Goal: Transaction & Acquisition: Obtain resource

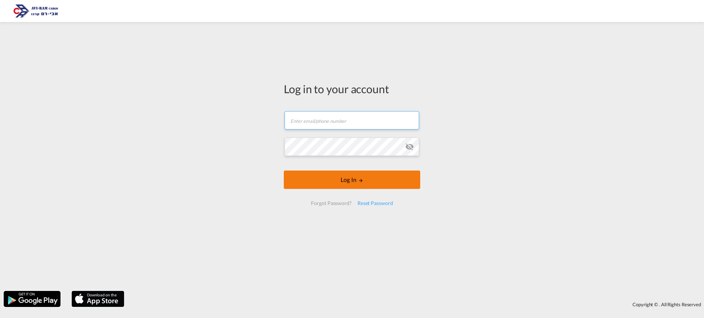
type input "[EMAIL_ADDRESS][DOMAIN_NAME]"
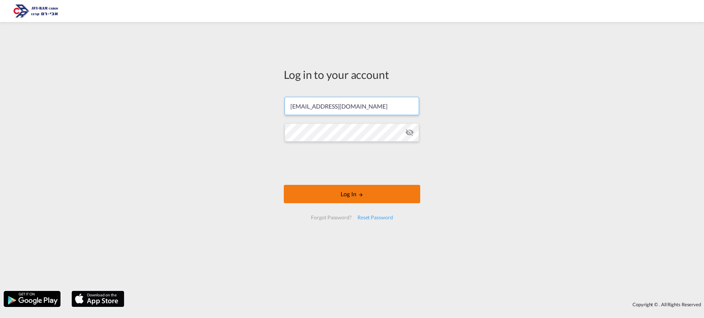
click at [346, 178] on div at bounding box center [351, 164] width 111 height 30
click at [366, 195] on button "Log In" at bounding box center [352, 194] width 136 height 18
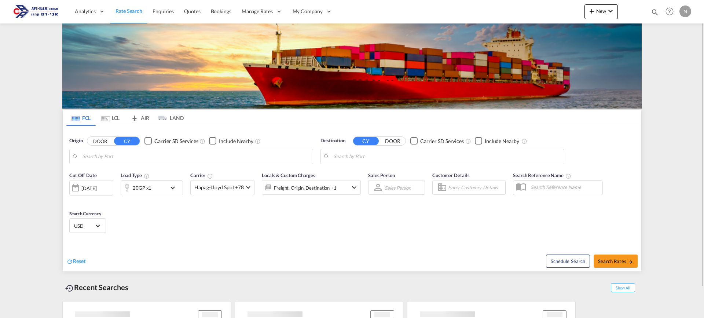
type input "Tianjin Xingang Pt, CNTXG"
type input "[GEOGRAPHIC_DATA], [GEOGRAPHIC_DATA]"
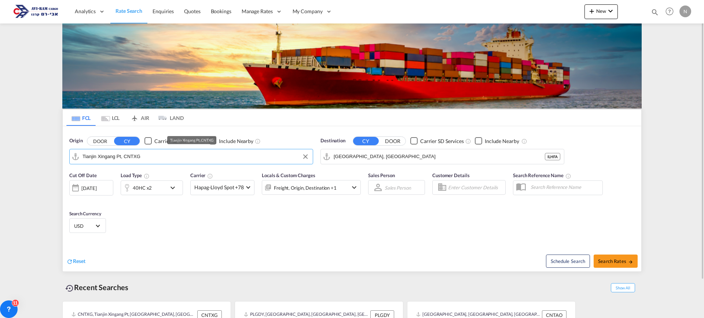
click at [143, 156] on input "Tianjin Xingang Pt, CNTXG" at bounding box center [195, 156] width 227 height 11
paste input "FRLEH"
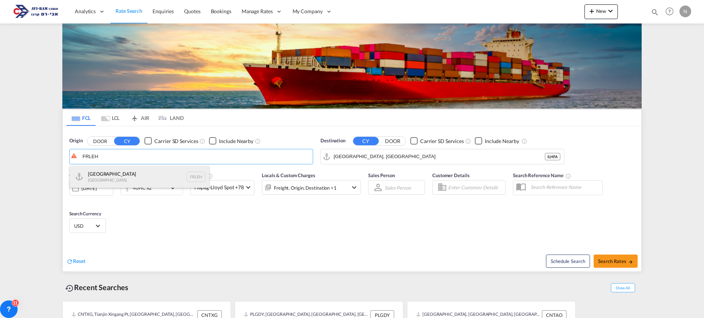
click at [117, 176] on div "Le Havre [GEOGRAPHIC_DATA] FRLEH" at bounding box center [139, 177] width 139 height 22
type input "[GEOGRAPHIC_DATA], [GEOGRAPHIC_DATA]"
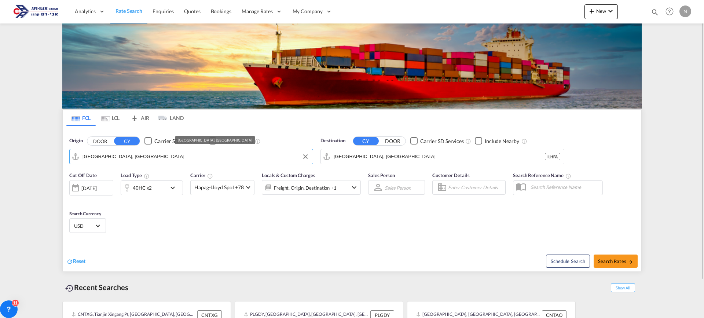
click at [109, 117] on md-icon "Use the left and right arrow keys to navigate between tabs" at bounding box center [105, 118] width 9 height 5
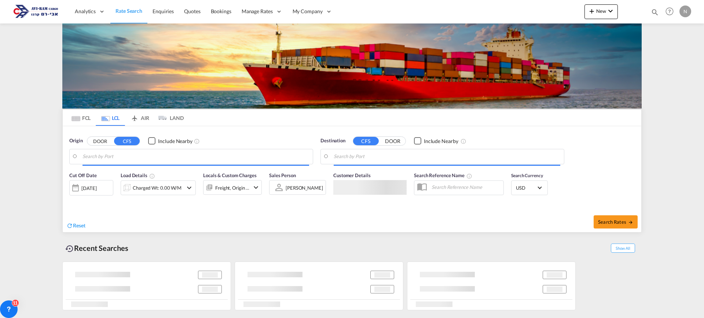
type input "[GEOGRAPHIC_DATA], [GEOGRAPHIC_DATA]"
type input "Ashdod, ILASH"
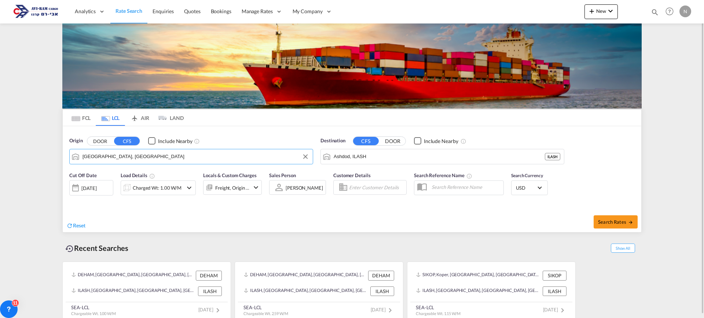
click at [103, 158] on input "[GEOGRAPHIC_DATA], [GEOGRAPHIC_DATA]" at bounding box center [195, 156] width 227 height 11
paste input "FRLEH"
drag, startPoint x: 126, startPoint y: 173, endPoint x: 323, endPoint y: 163, distance: 197.2
click at [136, 172] on div "Le Havre [GEOGRAPHIC_DATA] FRLEH" at bounding box center [139, 177] width 139 height 22
type input "[GEOGRAPHIC_DATA], [GEOGRAPHIC_DATA]"
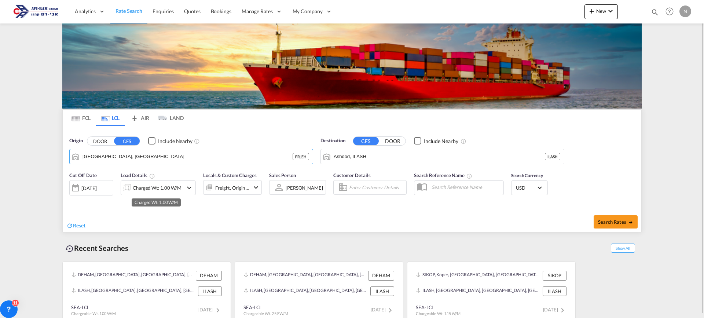
click at [162, 187] on div "Charged Wt: 1.00 W/M" at bounding box center [157, 188] width 49 height 10
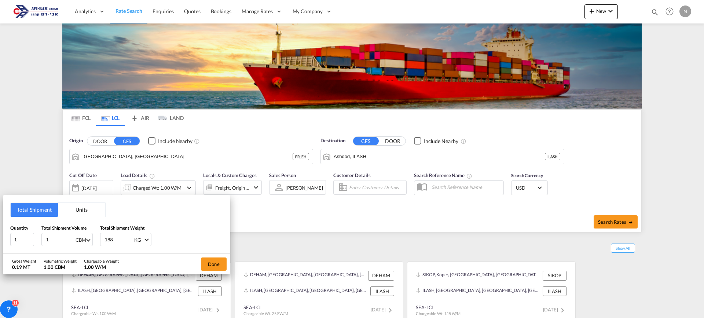
click at [76, 239] on div "CBM" at bounding box center [81, 240] width 11 height 6
click at [51, 243] on md-backdrop at bounding box center [352, 159] width 704 height 318
click at [51, 243] on input "1" at bounding box center [59, 239] width 29 height 12
drag, startPoint x: 50, startPoint y: 243, endPoint x: 41, endPoint y: 239, distance: 9.3
click at [41, 239] on div "1 CBM" at bounding box center [66, 239] width 51 height 13
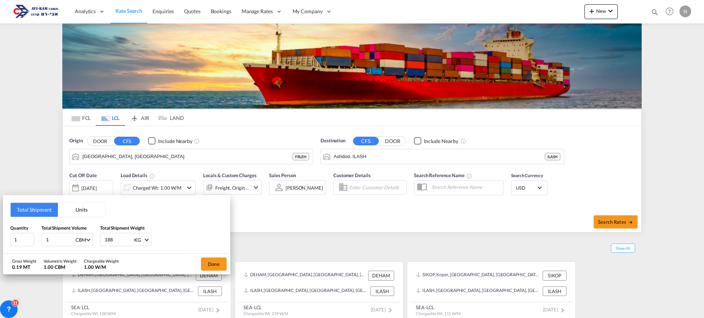
click at [50, 239] on input "1" at bounding box center [59, 239] width 29 height 12
click at [59, 239] on input "1" at bounding box center [59, 239] width 29 height 12
click at [58, 238] on input "1" at bounding box center [59, 239] width 29 height 12
drag, startPoint x: 52, startPoint y: 236, endPoint x: 47, endPoint y: 236, distance: 5.1
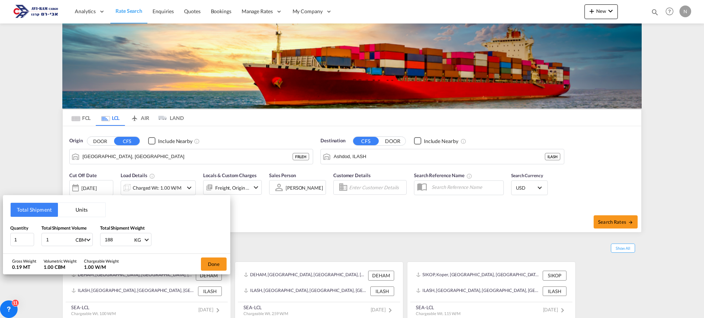
click at [47, 236] on input "1" at bounding box center [59, 239] width 29 height 12
type input "9.624"
click at [109, 238] on input "188" at bounding box center [118, 239] width 29 height 12
type input "2400"
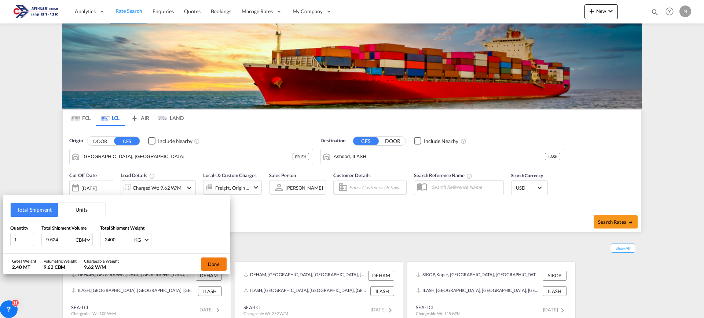
click at [217, 267] on button "Done" at bounding box center [214, 263] width 26 height 13
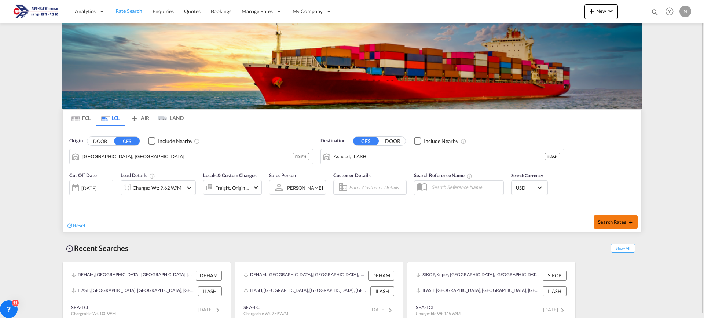
click at [612, 224] on span "Search Rates" at bounding box center [615, 222] width 35 height 6
type input "FRLEH to ILASH / [DATE]"
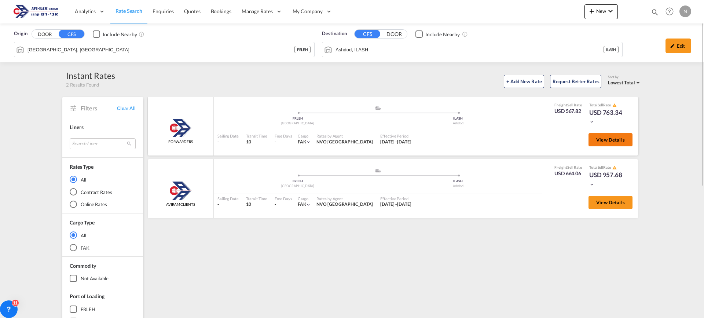
click at [619, 141] on span "View Details" at bounding box center [610, 140] width 29 height 6
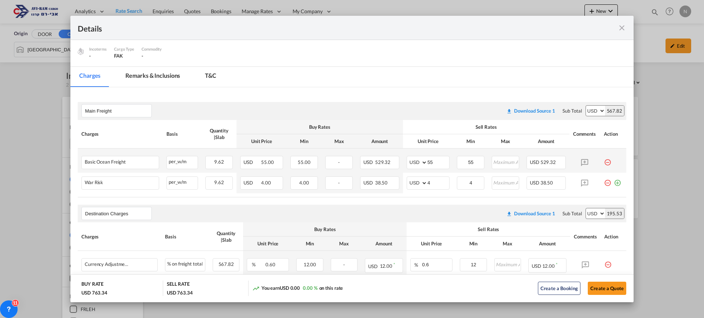
scroll to position [73, 0]
click at [432, 183] on input "4" at bounding box center [439, 181] width 22 height 11
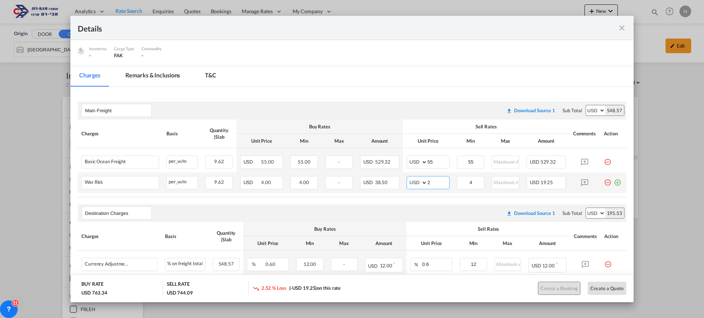
type input "2"
click at [470, 184] on input "4" at bounding box center [471, 181] width 26 height 11
drag, startPoint x: 470, startPoint y: 184, endPoint x: 463, endPoint y: 184, distance: 6.6
click at [463, 184] on input "4" at bounding box center [471, 181] width 26 height 11
type input "2"
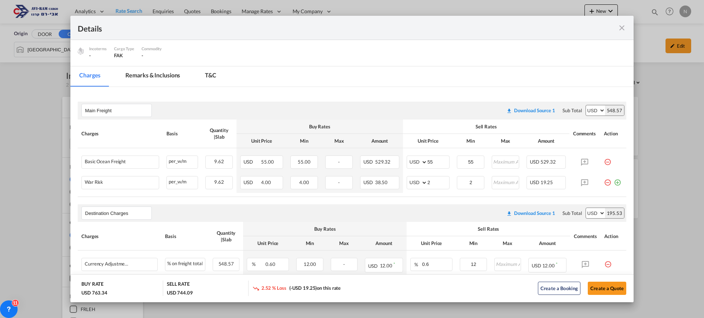
click at [436, 198] on air-lcl-rate-modification "Main Freight Please enter leg name Leg Name Already Exists Download Source 1 Su…" at bounding box center [352, 248] width 549 height 309
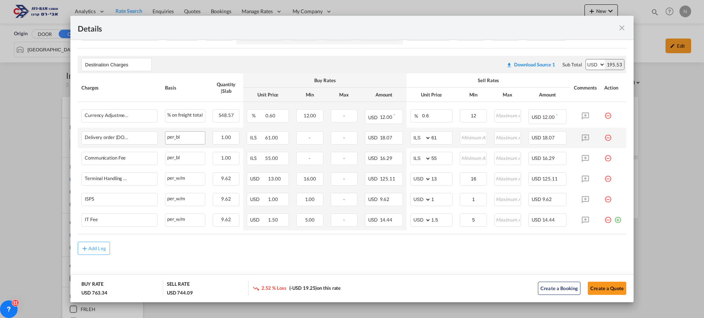
scroll to position [224, 0]
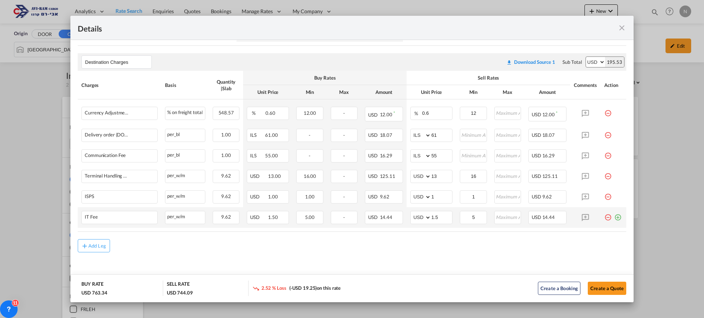
drag, startPoint x: 100, startPoint y: 246, endPoint x: 118, endPoint y: 207, distance: 43.3
click at [100, 246] on div "Add Leg" at bounding box center [97, 245] width 18 height 4
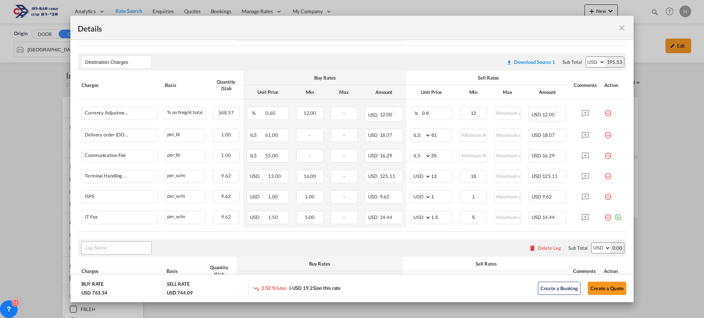
click at [110, 247] on input "Leg Name" at bounding box center [118, 247] width 66 height 11
click at [114, 249] on input "EXW" at bounding box center [118, 247] width 66 height 11
drag, startPoint x: 114, startPoint y: 249, endPoint x: 74, endPoint y: 245, distance: 40.9
click at [74, 245] on md-content "Main Freight Please enter leg name Leg Name Already Exists Download Source 1 Su…" at bounding box center [351, 155] width 563 height 438
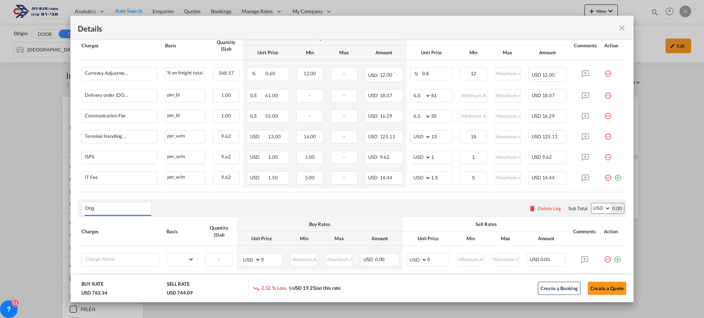
scroll to position [298, 0]
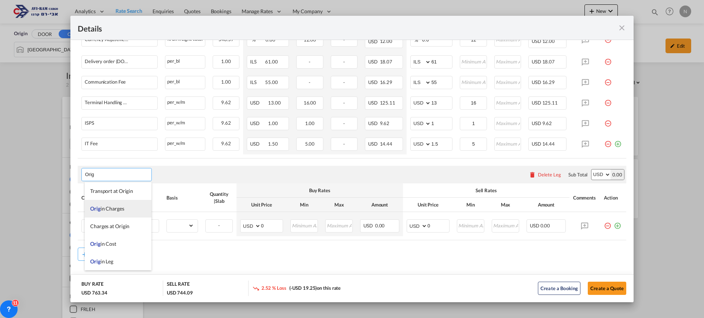
click at [116, 209] on span "Orig in Charges" at bounding box center [107, 208] width 34 height 6
type input "Origin Charges"
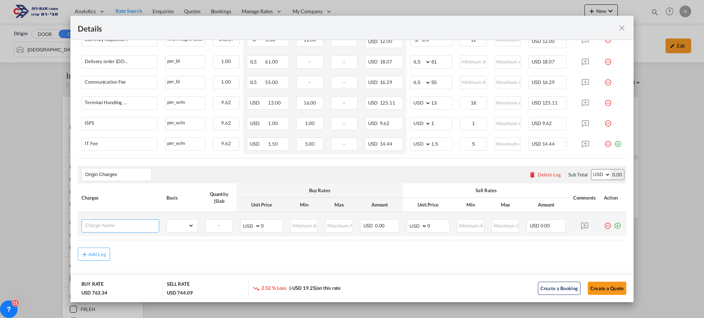
click at [128, 228] on input "Charge Name" at bounding box center [122, 225] width 74 height 11
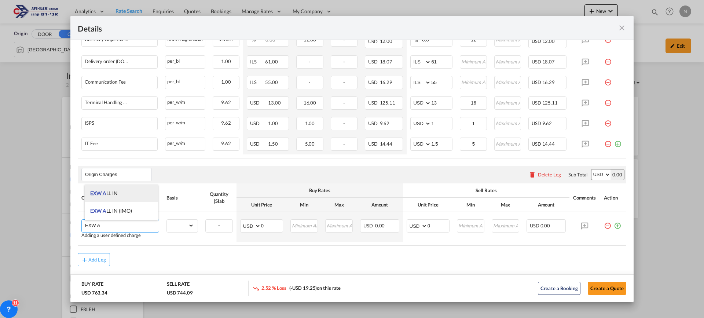
click at [102, 195] on span "EXW A" at bounding box center [98, 193] width 16 height 6
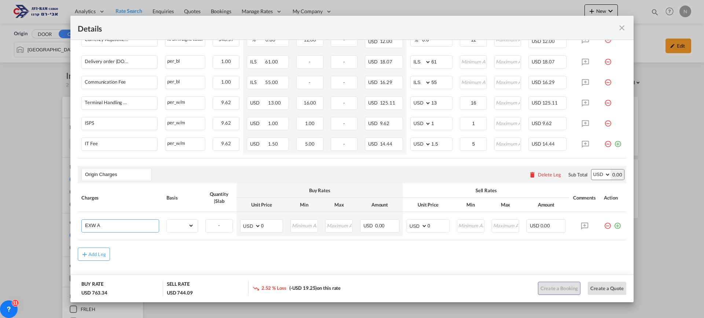
type input "EXW ALL IN"
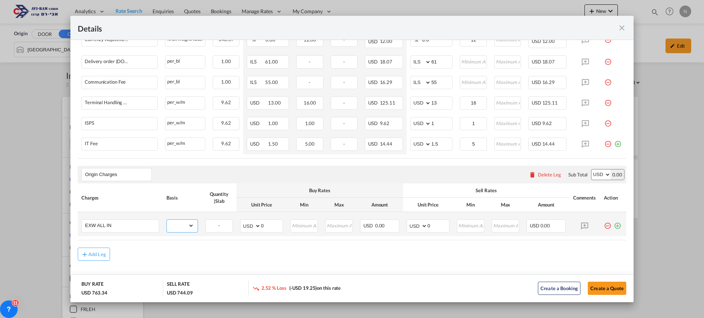
click at [185, 224] on select "gross_weight volumetric_weight per_shipment per_bl per_km per_hawb per_kg flat …" at bounding box center [180, 226] width 27 height 12
select select "per_shipment"
click at [167, 220] on select "gross_weight volumetric_weight per_shipment per_bl per_km per_hawb per_kg flat …" at bounding box center [180, 226] width 27 height 12
click at [416, 227] on select "AED AFN ALL AMD ANG AOA ARS AUD AWG AZN BAM BBD BDT BGN BHD BIF BMD BND [PERSON…" at bounding box center [417, 226] width 19 height 10
select select "string:EUR"
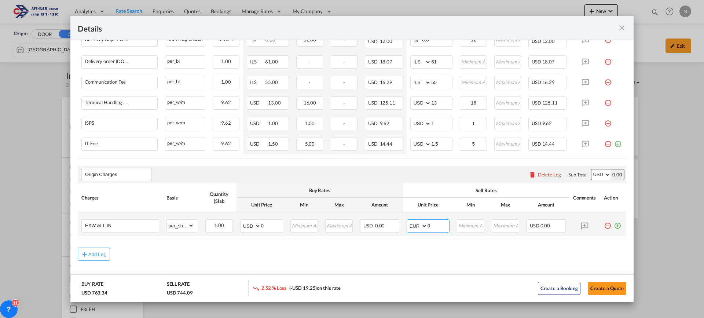
click at [408, 221] on select "AED AFN ALL AMD ANG AOA ARS AUD AWG AZN BAM BBD BDT BGN BHD BIF BMD BND [PERSON…" at bounding box center [417, 226] width 19 height 10
drag, startPoint x: 428, startPoint y: 227, endPoint x: 423, endPoint y: 227, distance: 4.8
click at [423, 227] on md-input-container "AED AFN ALL AMD ANG AOA ARS AUD AWG AZN BAM BBD BDT BGN BHD BIF BMD BND [PERSON…" at bounding box center [428, 225] width 43 height 13
type input "767"
click at [525, 242] on air-lcl-rate-modification "Main Freight Please enter leg name Leg Name Already Exists Download Source 1 Su…" at bounding box center [352, 65] width 549 height 391
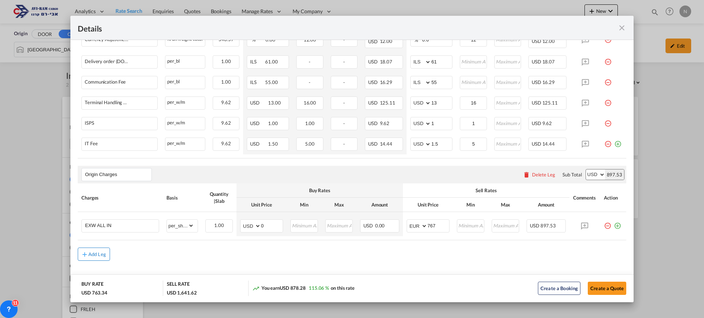
click at [96, 256] on div "Add Leg" at bounding box center [97, 254] width 18 height 4
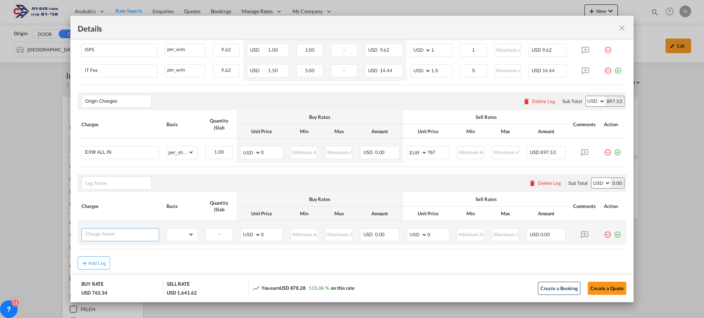
scroll to position [388, 0]
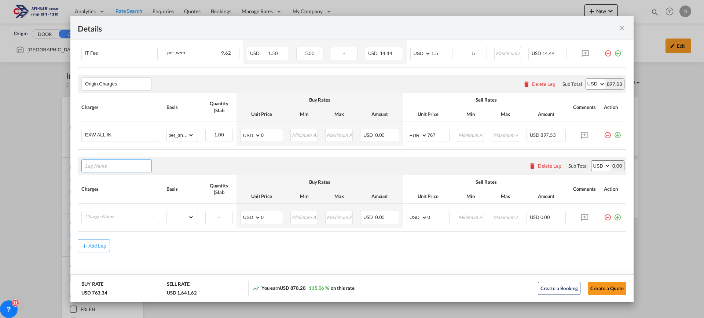
click at [92, 164] on input "Leg Name" at bounding box center [118, 165] width 66 height 11
click at [604, 218] on md-icon "icon-minus-circle-outline red-400-fg pt-7" at bounding box center [607, 214] width 7 height 7
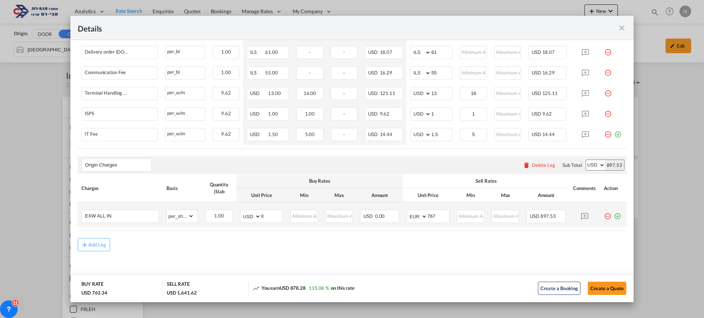
scroll to position [307, 0]
click at [118, 216] on input "EXW ALL IN" at bounding box center [122, 216] width 74 height 11
click at [614, 218] on md-icon "icon-plus-circle-outline green-400-fg" at bounding box center [617, 213] width 7 height 7
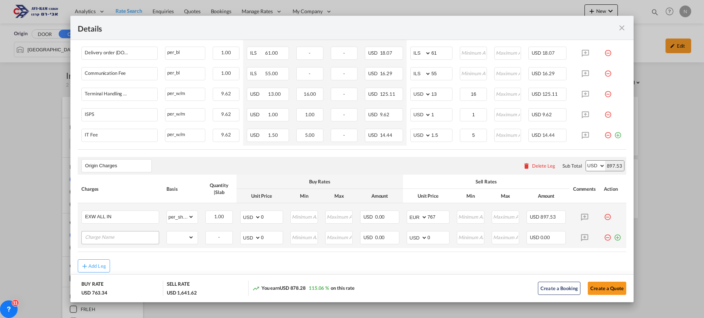
click at [95, 238] on input "Charge Name" at bounding box center [122, 236] width 74 height 11
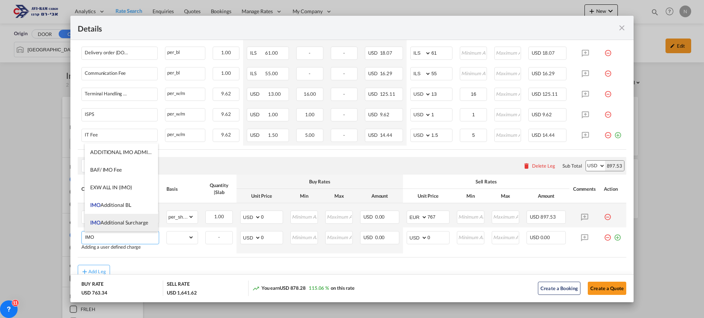
click at [107, 223] on span "IMO Additional Surcharge" at bounding box center [119, 222] width 58 height 6
type input "IMO Additional Surcharge"
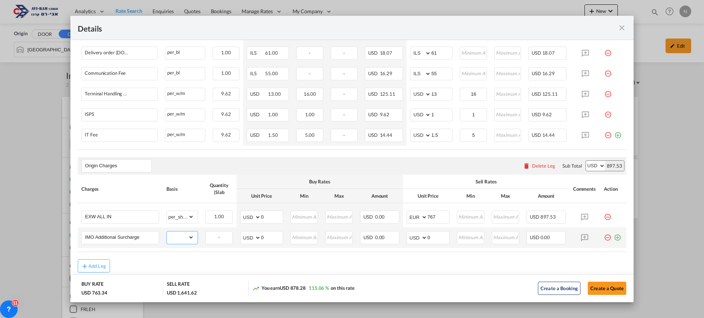
click at [188, 242] on select "gross_weight volumetric_weight per_shipment per_bl per_km per_hawb per_kg flat …" at bounding box center [180, 237] width 27 height 12
click at [177, 241] on select "gross_weight volumetric_weight per_shipment per_bl per_km per_hawb per_kg flat …" at bounding box center [180, 237] width 27 height 12
select select "per_shipment"
click at [167, 231] on select "gross_weight volumetric_weight per_shipment per_bl per_km per_hawb per_kg flat …" at bounding box center [180, 237] width 27 height 12
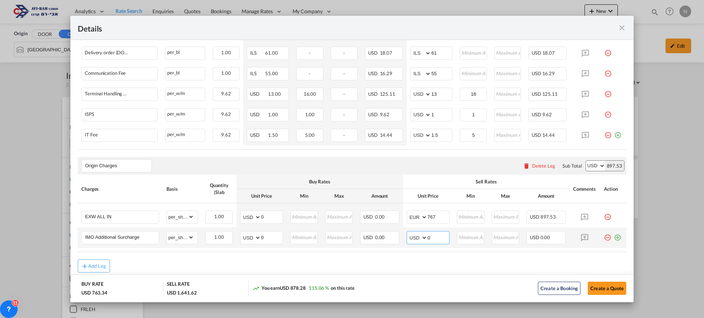
drag, startPoint x: 427, startPoint y: 239, endPoint x: 423, endPoint y: 238, distance: 4.0
click at [423, 238] on md-input-container "AED AFN ALL AMD ANG AOA ARS AUD AWG AZN BAM BBD BDT BGN BHD BIF BMD BND [PERSON…" at bounding box center [428, 237] width 43 height 13
type input "500"
click at [614, 238] on md-icon "icon-plus-circle-outline green-400-fg" at bounding box center [617, 234] width 7 height 7
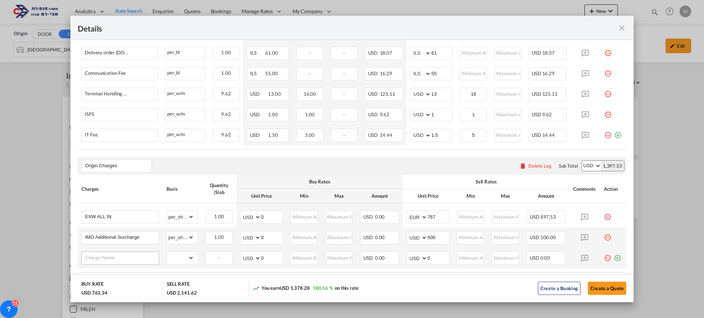
click at [111, 259] on input "Charge Name" at bounding box center [122, 257] width 74 height 11
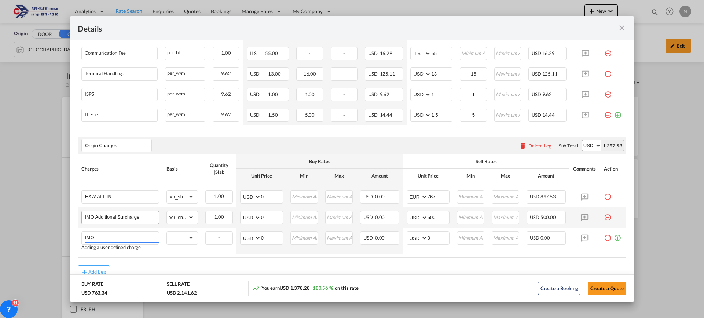
scroll to position [353, 0]
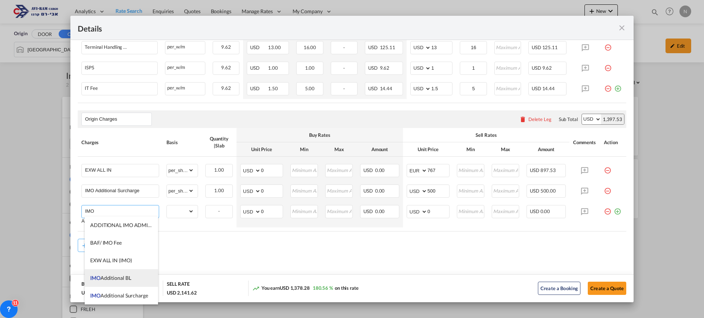
click at [120, 276] on span "IMO Additional BL" at bounding box center [110, 278] width 41 height 6
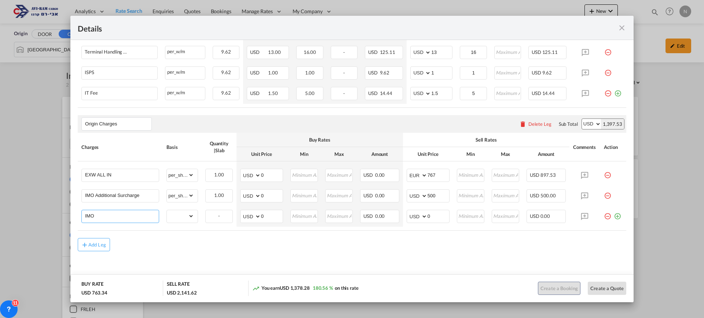
type input "IMO Additional BL"
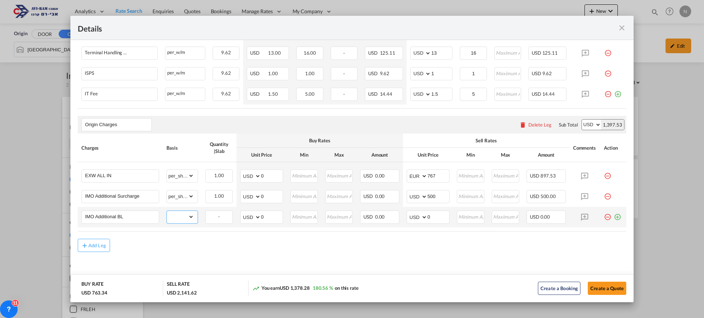
click at [176, 217] on select "gross_weight volumetric_weight per_shipment per_bl per_km per_hawb per_kg flat …" at bounding box center [180, 217] width 27 height 12
select select "per_shipment"
click at [167, 211] on select "gross_weight volumetric_weight per_shipment per_bl per_km per_hawb per_kg flat …" at bounding box center [180, 217] width 27 height 12
click at [414, 217] on select "AED AFN ALL AMD ANG AOA ARS AUD AWG AZN BAM BBD BDT BGN BHD BIF BMD BND [PERSON…" at bounding box center [417, 217] width 19 height 10
select select "string:EUR"
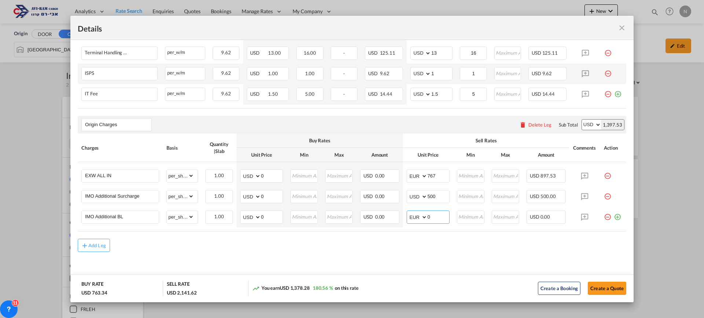
click at [408, 212] on select "AED AFN ALL AMD ANG AOA ARS AUD AWG AZN BAM BBD BDT BGN BHD BIF BMD BND [PERSON…" at bounding box center [417, 217] width 19 height 10
drag, startPoint x: 433, startPoint y: 219, endPoint x: 421, endPoint y: 218, distance: 12.1
click at [421, 218] on md-input-container "AED AFN ALL AMD ANG AOA ARS AUD AWG AZN BAM BBD BDT BGN BHD BIF BMD BND [PERSON…" at bounding box center [428, 216] width 43 height 13
type input "75"
click at [422, 250] on div "Add Leg" at bounding box center [352, 245] width 549 height 13
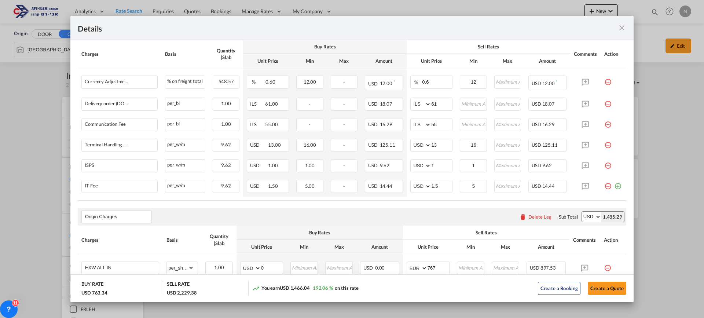
scroll to position [238, 0]
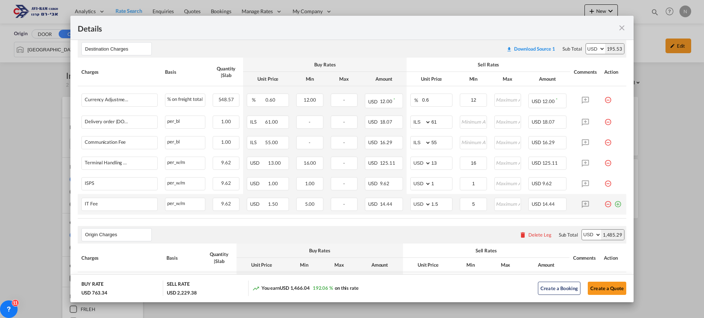
click at [614, 203] on md-icon "icon-plus-circle-outline green-400-fg" at bounding box center [617, 201] width 7 height 7
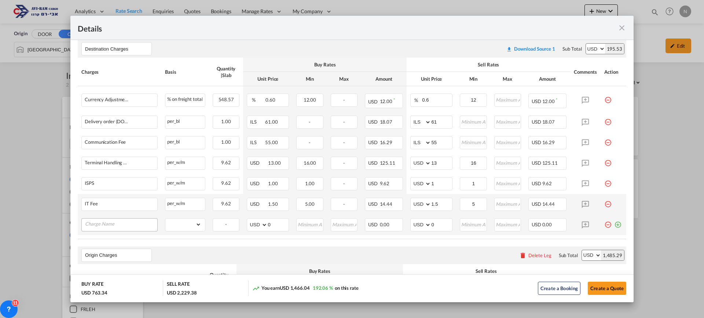
click at [116, 224] on input "Charge Name" at bounding box center [121, 224] width 72 height 11
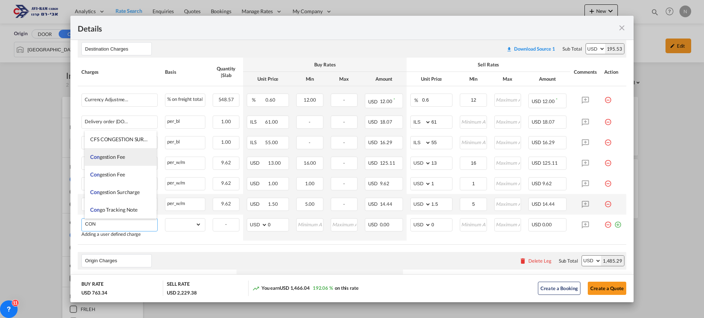
click at [117, 158] on span "Con gestion Fee" at bounding box center [107, 157] width 35 height 6
type input "Congestion Fee"
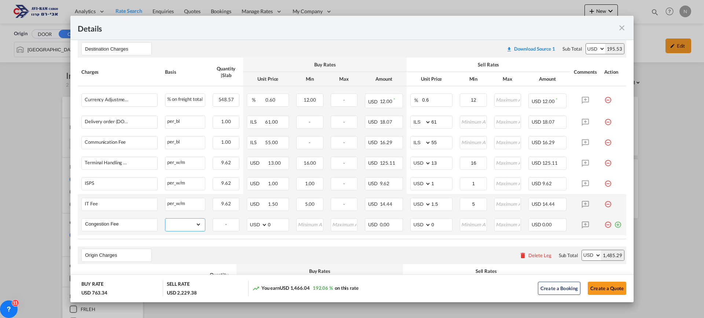
click at [190, 223] on select "gross_weight volumetric_weight per_shipment per_bl per_km per_hawb per_kg flat …" at bounding box center [183, 225] width 36 height 12
select select "per_cbm"
click at [165, 219] on select "gross_weight volumetric_weight per_shipment per_bl per_km per_hawb per_kg flat …" at bounding box center [183, 225] width 36 height 12
click at [431, 223] on input "0" at bounding box center [441, 224] width 21 height 11
type input "4"
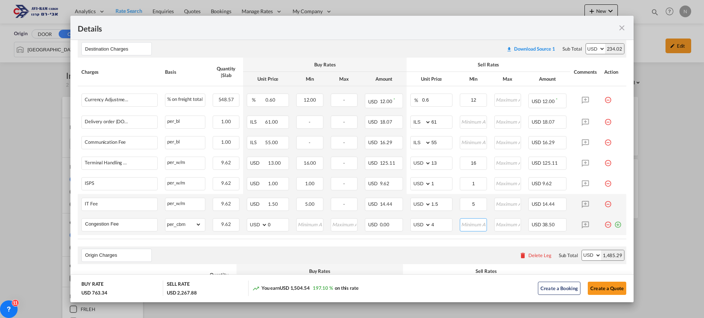
click at [461, 221] on input "Port of Loading ..." at bounding box center [474, 224] width 26 height 11
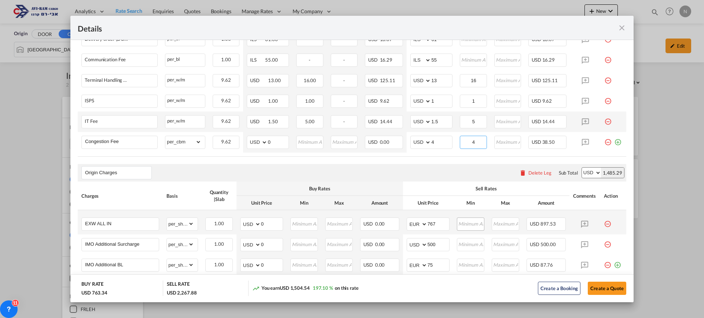
scroll to position [348, 0]
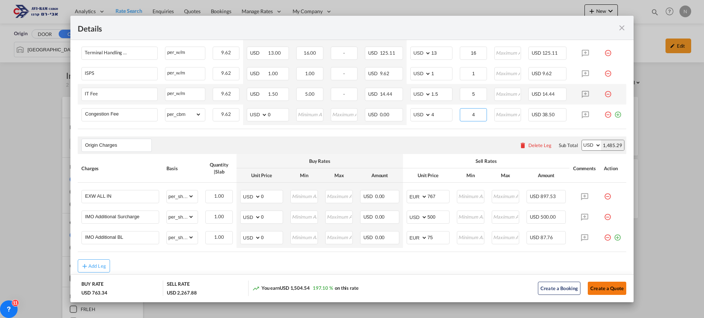
type input "4"
click at [601, 288] on button "Create a Quote" at bounding box center [607, 288] width 38 height 13
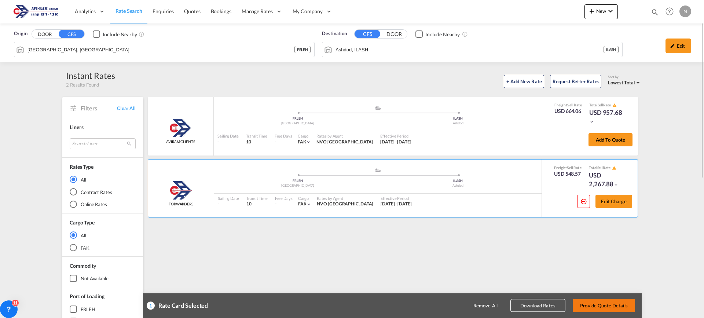
click at [622, 302] on button "Provide Quote Details" at bounding box center [604, 305] width 62 height 13
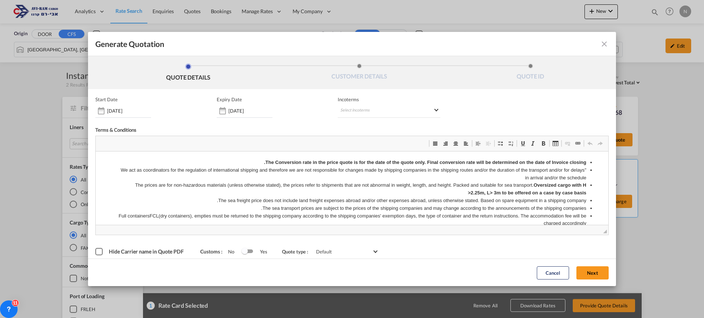
scroll to position [0, 0]
click at [359, 115] on md-select "Select Incoterms FOB - export Free on Board CPT - import Carrier Paid to DAP - …" at bounding box center [389, 110] width 103 height 13
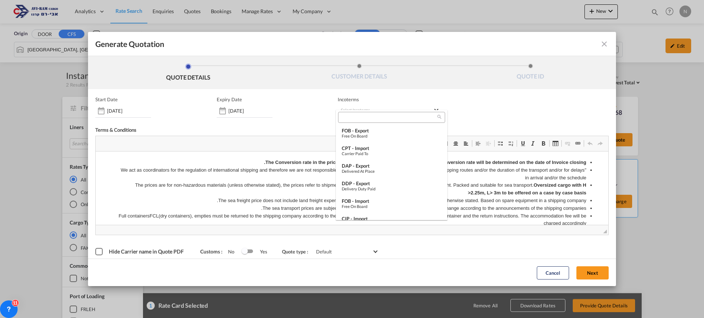
click at [357, 116] on input "search" at bounding box center [388, 117] width 97 height 7
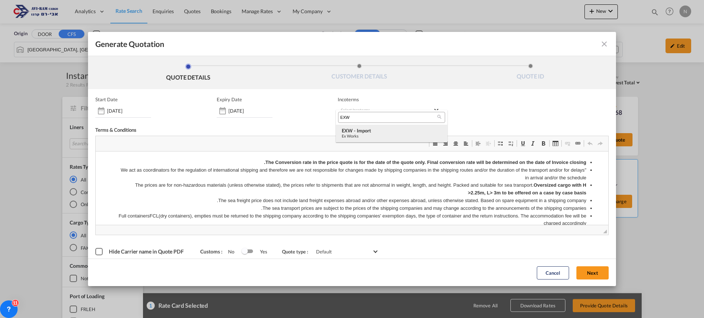
type input "EXW"
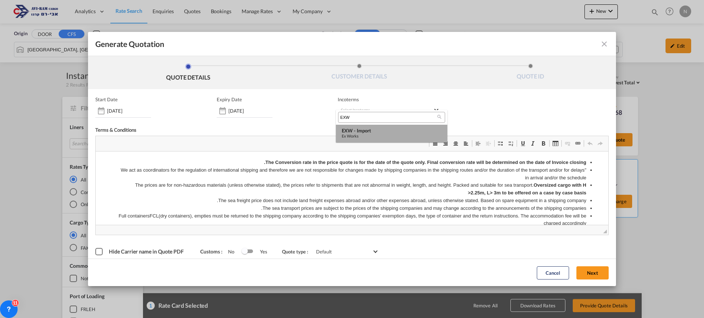
click at [361, 131] on div "EXW - import" at bounding box center [392, 131] width 100 height 6
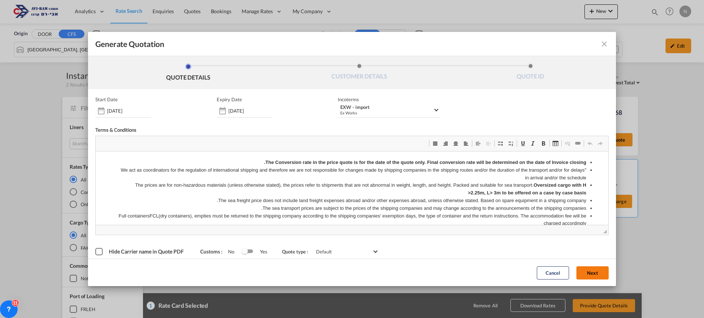
click at [587, 272] on button "Next" at bounding box center [592, 272] width 32 height 13
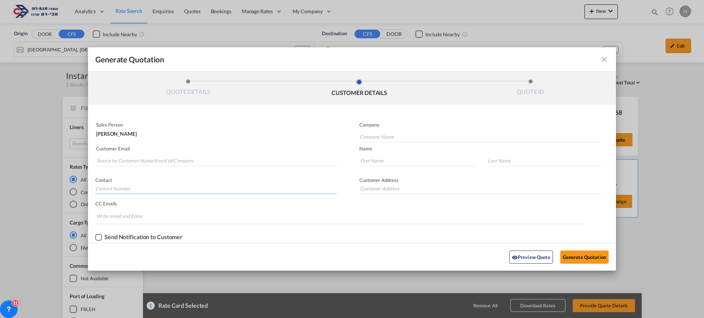
click at [103, 188] on input "Generate QuotationQUOTE ..." at bounding box center [215, 188] width 241 height 11
type input "[PERSON_NAME]"
drag, startPoint x: 110, startPoint y: 189, endPoint x: 83, endPoint y: 189, distance: 27.1
click at [83, 189] on div "Generate Quotation QUOTE DETAILS CUSTOMER DETAILS QUOTE ID Start Date [DATE] Ex…" at bounding box center [352, 159] width 704 height 318
click at [114, 158] on input "Search by Customer Name/Email Id/Company" at bounding box center [217, 160] width 242 height 11
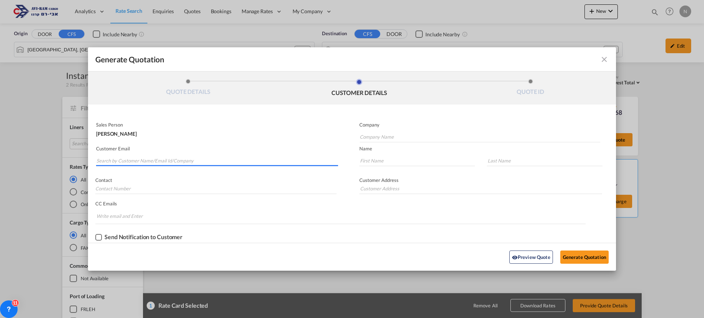
paste input "[PERSON_NAME]"
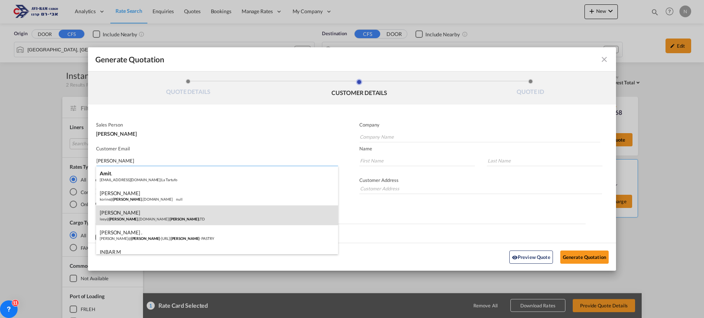
type input "[PERSON_NAME]"
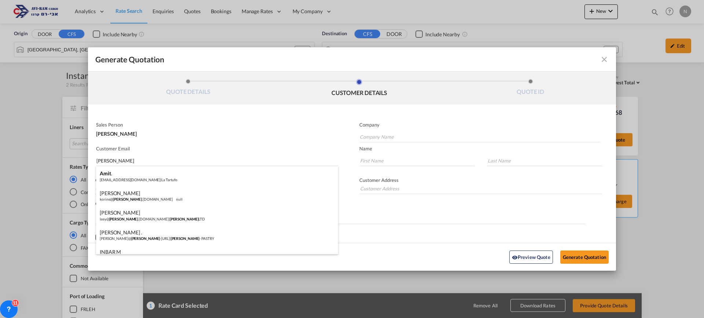
drag, startPoint x: 132, startPoint y: 217, endPoint x: 311, endPoint y: 212, distance: 178.6
click at [132, 217] on div "[PERSON_NAME]@ amit .[DOMAIN_NAME] | AMIT LTD" at bounding box center [217, 215] width 242 height 20
type input "AMIT LTD"
type input "[EMAIL_ADDRESS][DOMAIN_NAME]"
type input "[PERSON_NAME]"
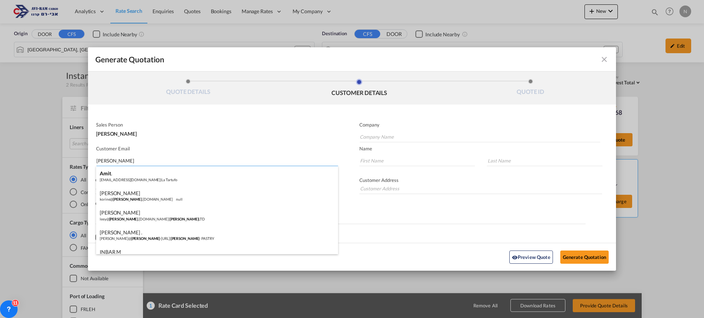
type input "[PERSON_NAME]"
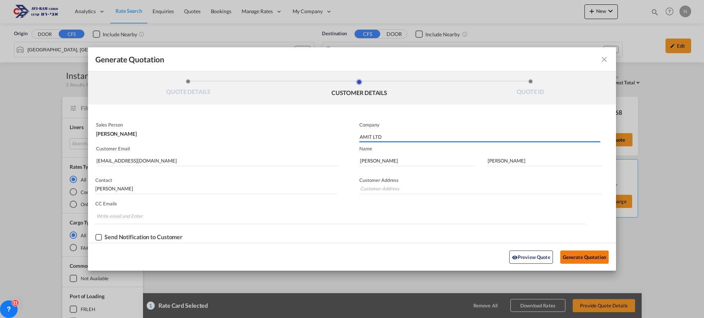
click at [596, 257] on button "Generate Quotation" at bounding box center [584, 256] width 48 height 13
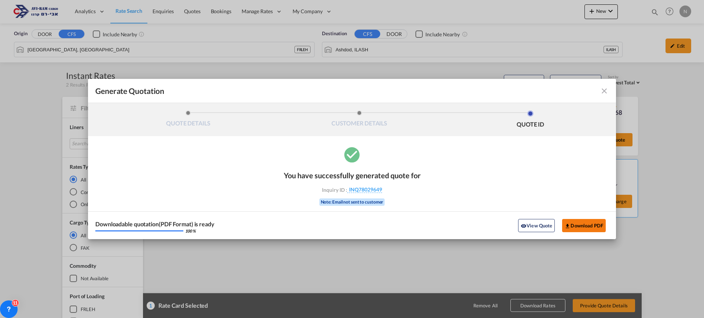
click at [594, 224] on button "Download PDF" at bounding box center [584, 225] width 44 height 13
